Goal: Book appointment/travel/reservation

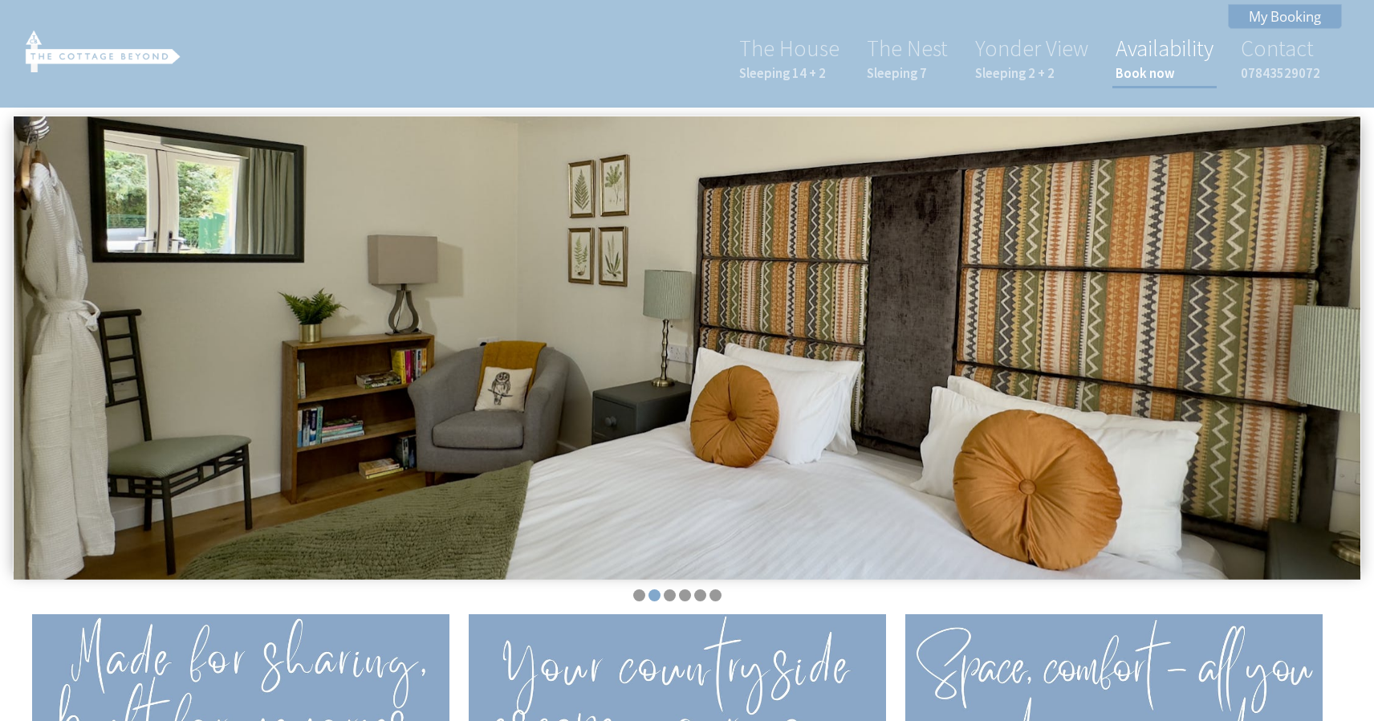
click at [1142, 62] on link "Availability Book now" at bounding box center [1165, 58] width 98 height 48
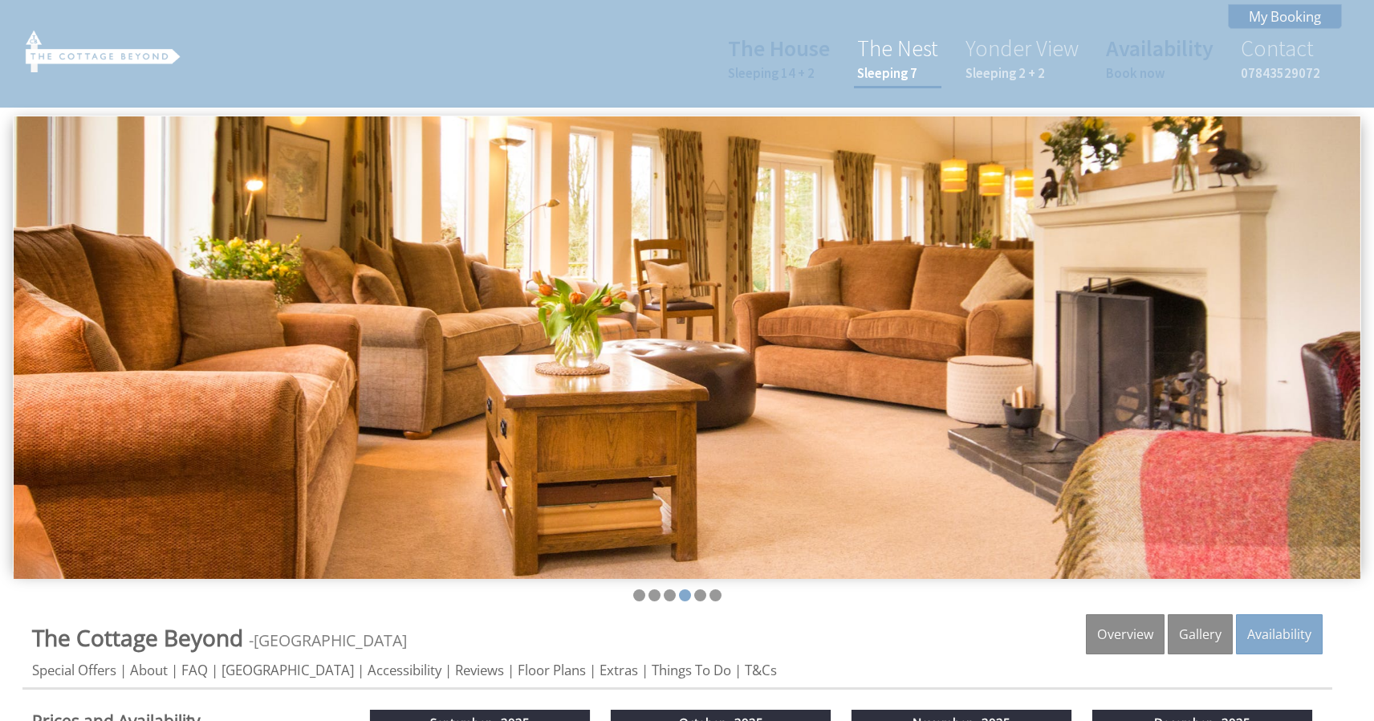
click at [895, 55] on link "The Nest Sleeping 7" at bounding box center [897, 58] width 81 height 48
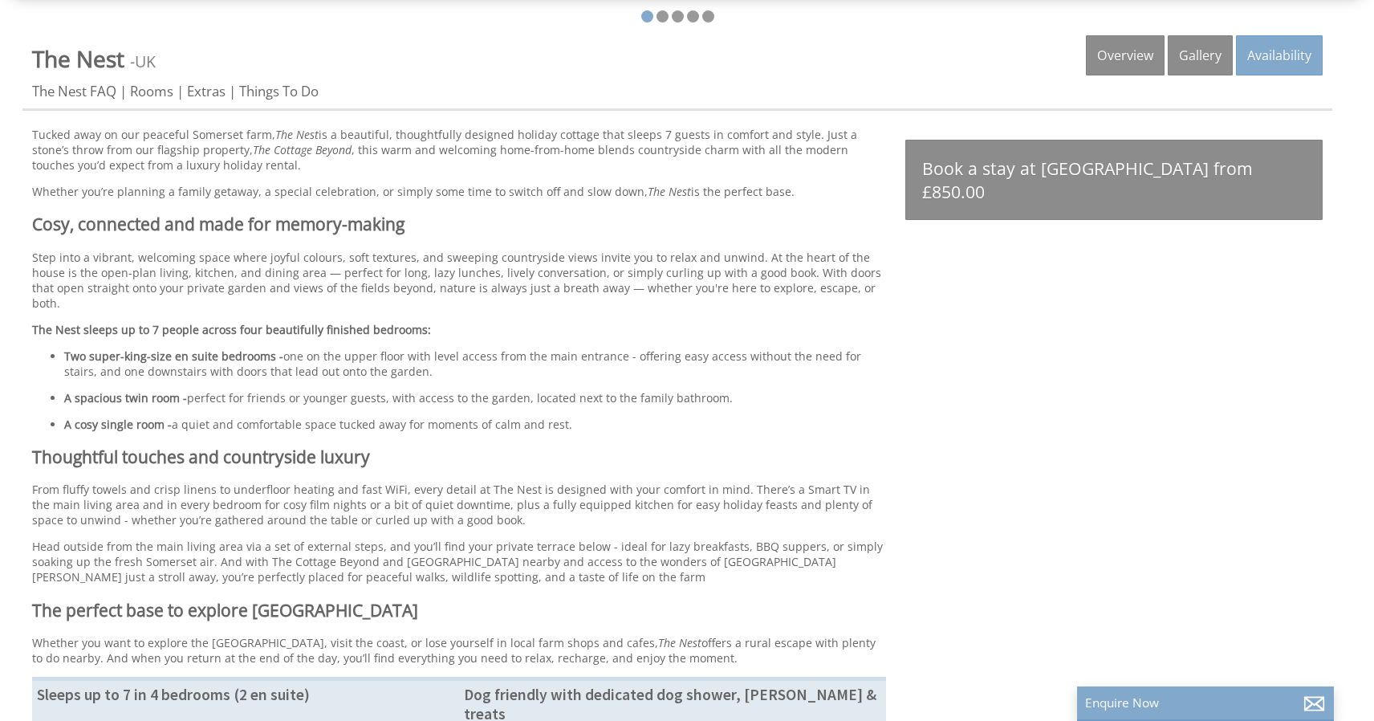
scroll to position [580, 0]
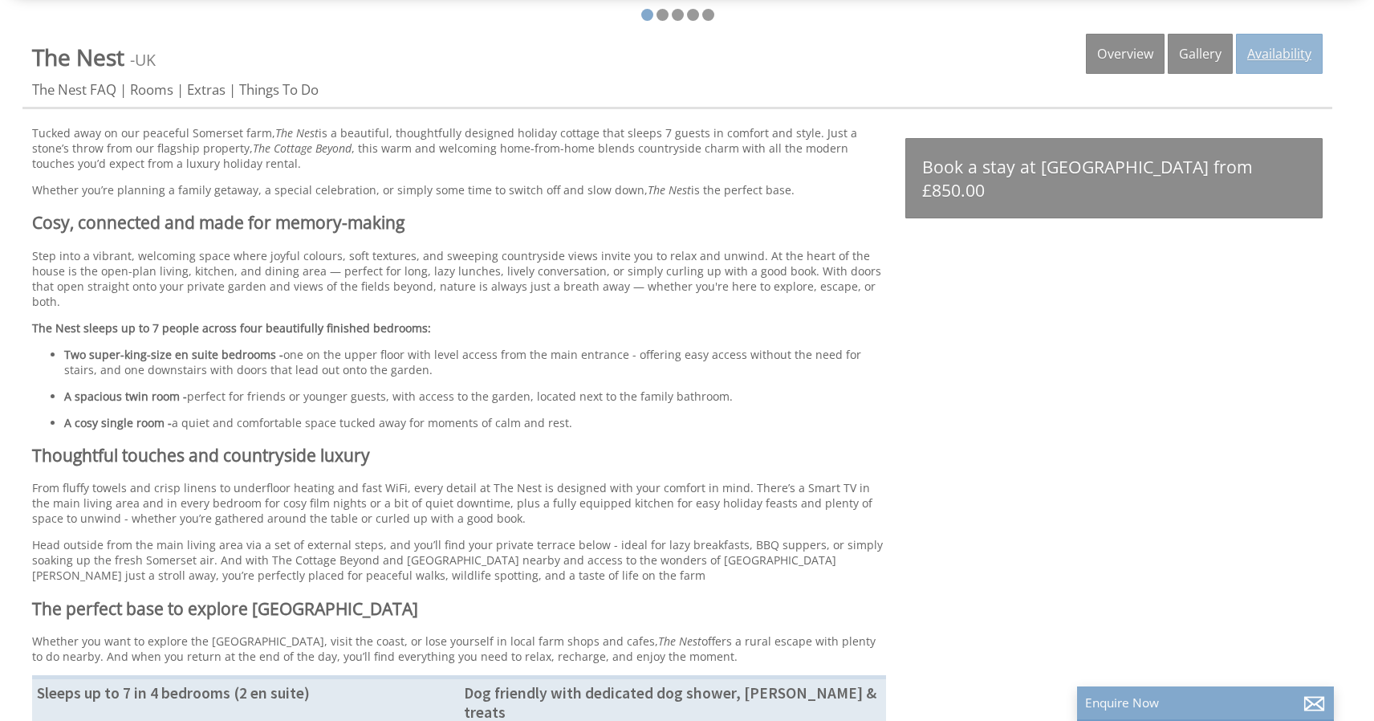
click at [1281, 47] on link "Availability" at bounding box center [1279, 54] width 87 height 40
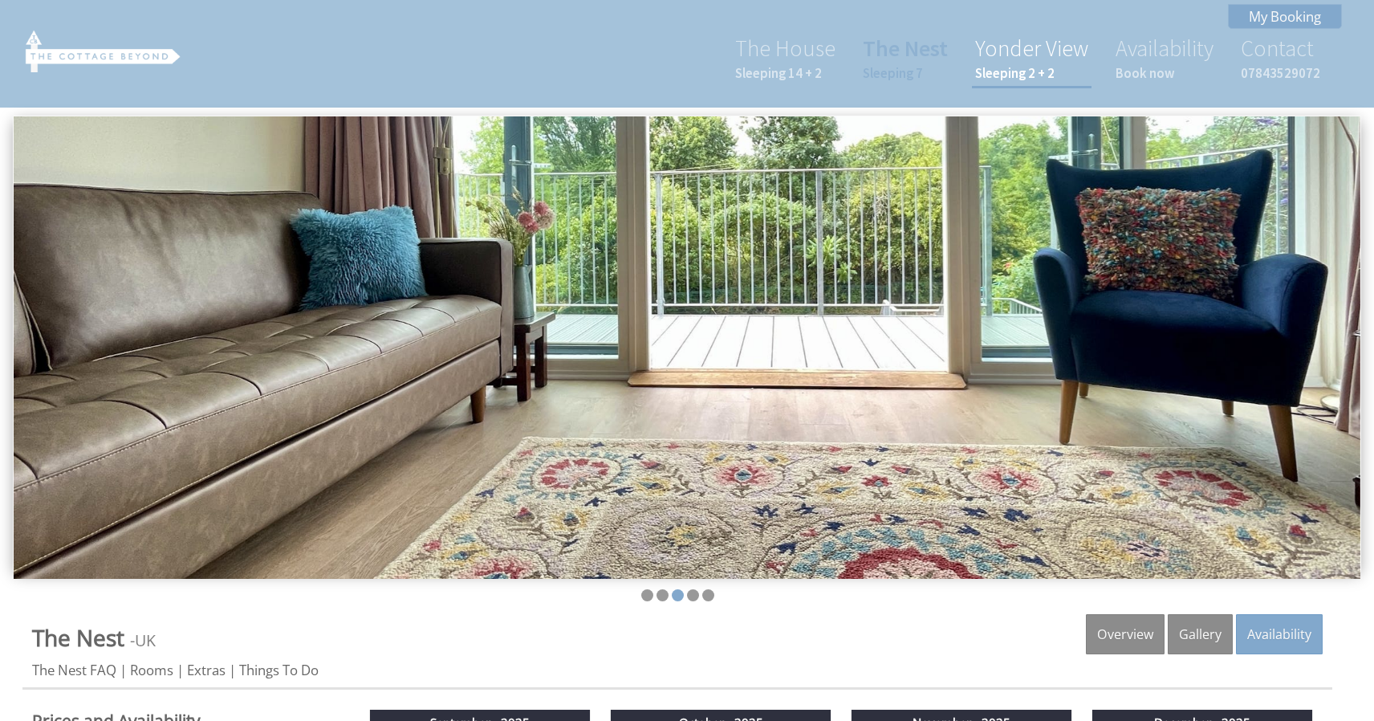
click at [1028, 47] on link "Yonder View Sleeping 2 + 2" at bounding box center [1031, 58] width 113 height 48
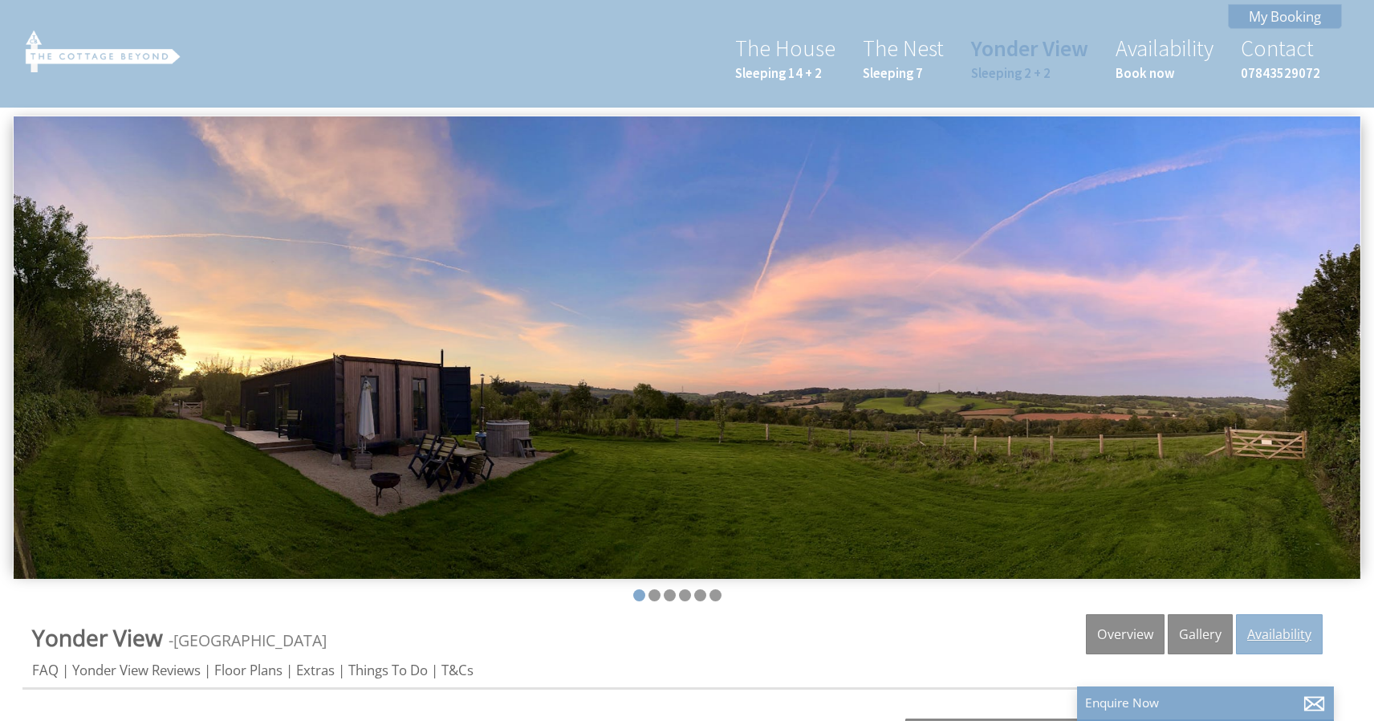
click at [1268, 620] on link "Availability" at bounding box center [1279, 634] width 87 height 40
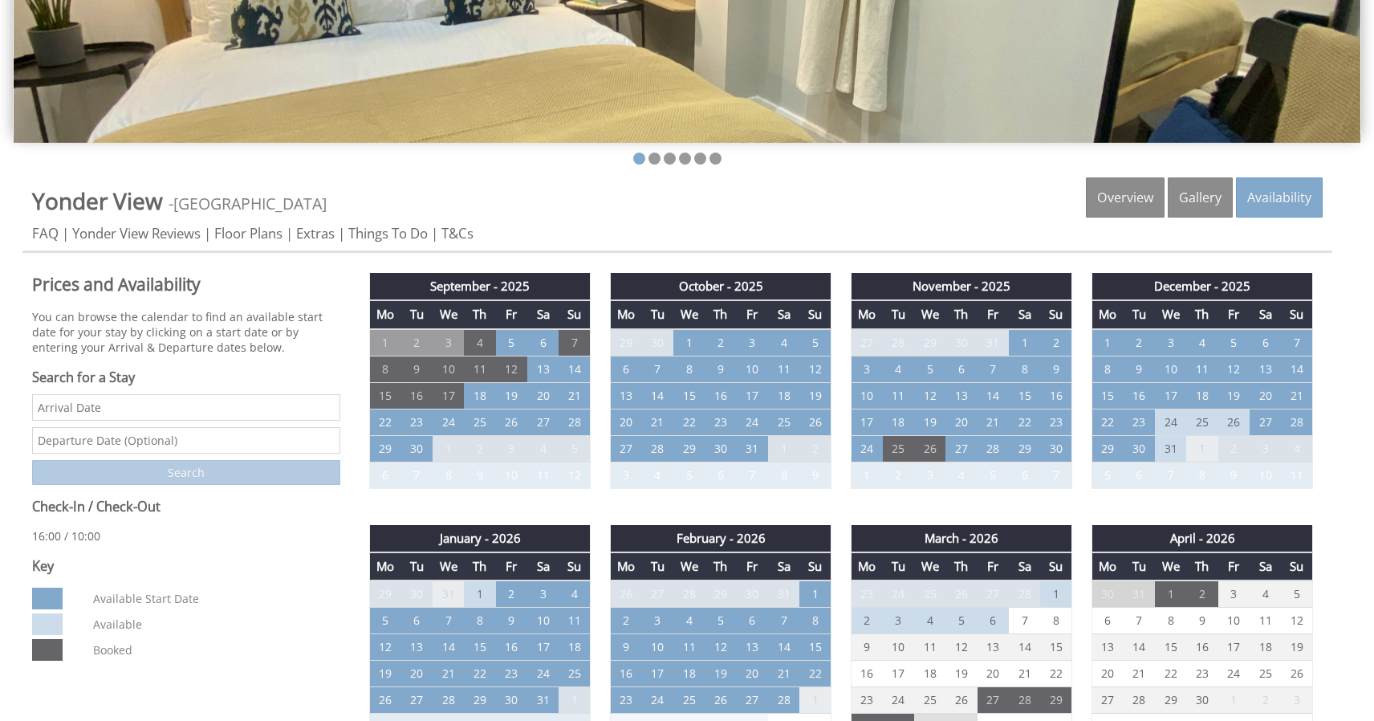
scroll to position [440, 0]
